Goal: Complete application form

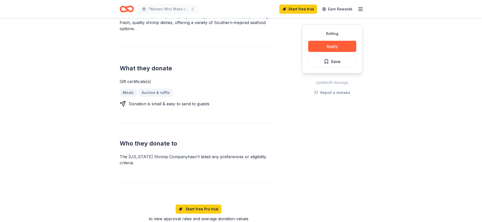
scroll to position [170, 0]
click at [337, 46] on button "Apply" at bounding box center [332, 46] width 48 height 11
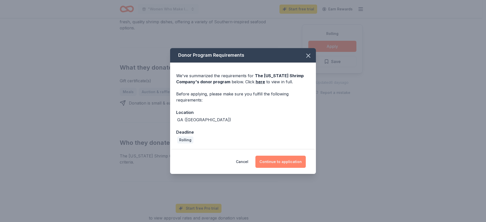
click at [282, 159] on button "Continue to application" at bounding box center [280, 162] width 50 height 12
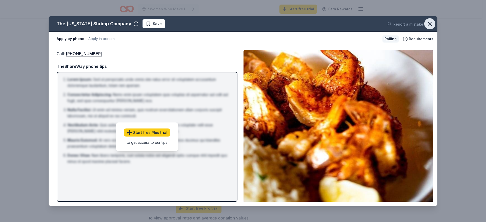
click at [428, 24] on icon "button" at bounding box center [429, 23] width 7 height 7
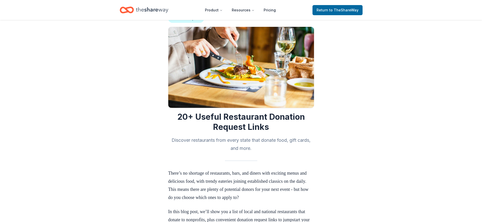
scroll to position [13, 0]
